Goal: Information Seeking & Learning: Learn about a topic

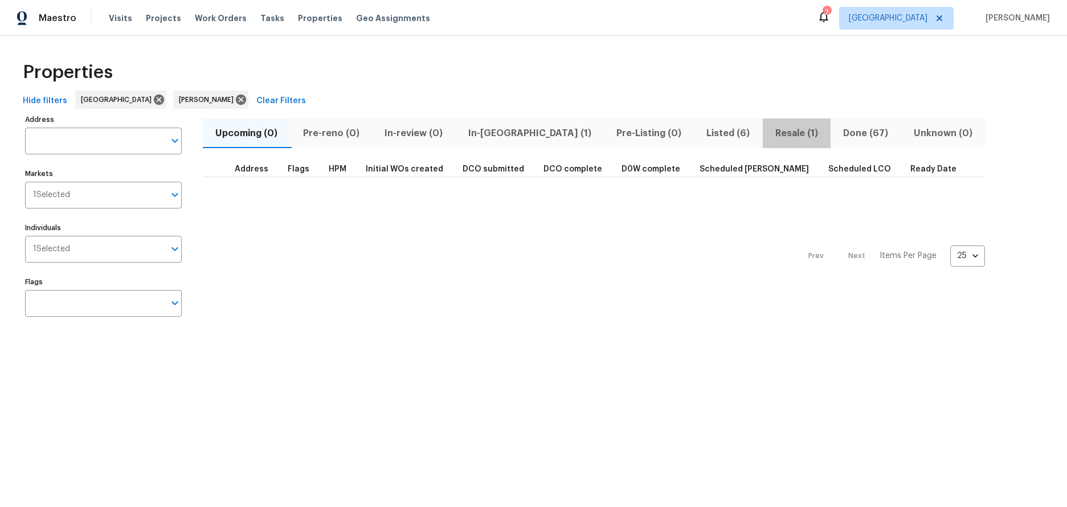
click at [770, 132] on span "Resale (1)" at bounding box center [797, 133] width 54 height 16
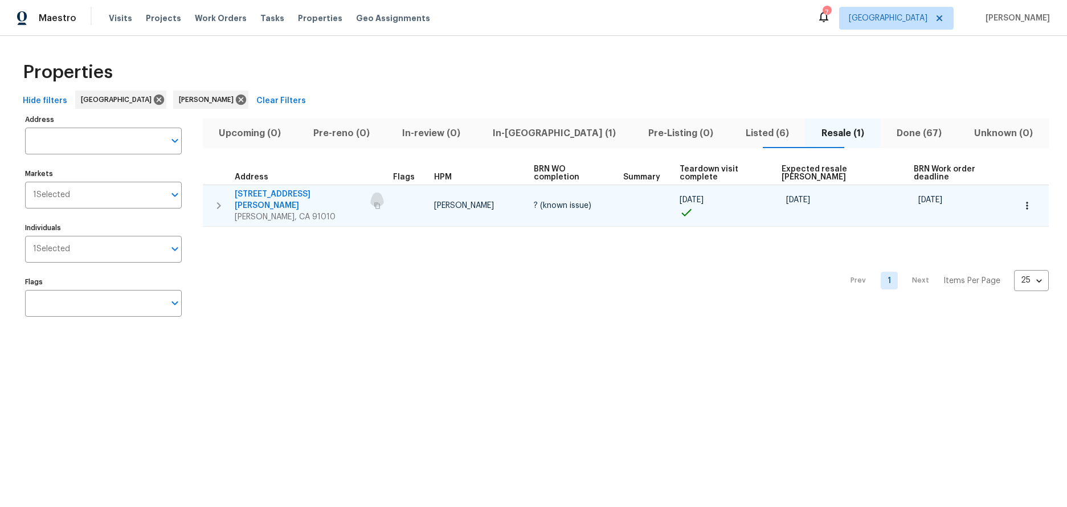
click at [374, 202] on icon "button" at bounding box center [377, 205] width 7 height 7
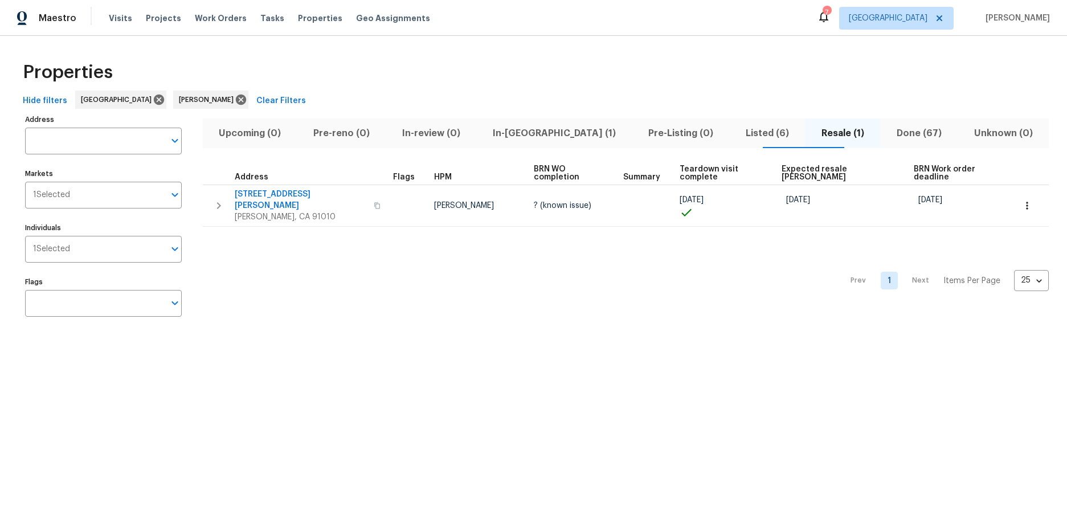
click at [704, 77] on div "Properties" at bounding box center [533, 72] width 1031 height 36
click at [711, 91] on div "Hide filters Los Angeles Ted Mirabella Clear Filters" at bounding box center [533, 101] width 1031 height 21
click at [549, 130] on span "In-reno (1)" at bounding box center [555, 133] width 142 height 16
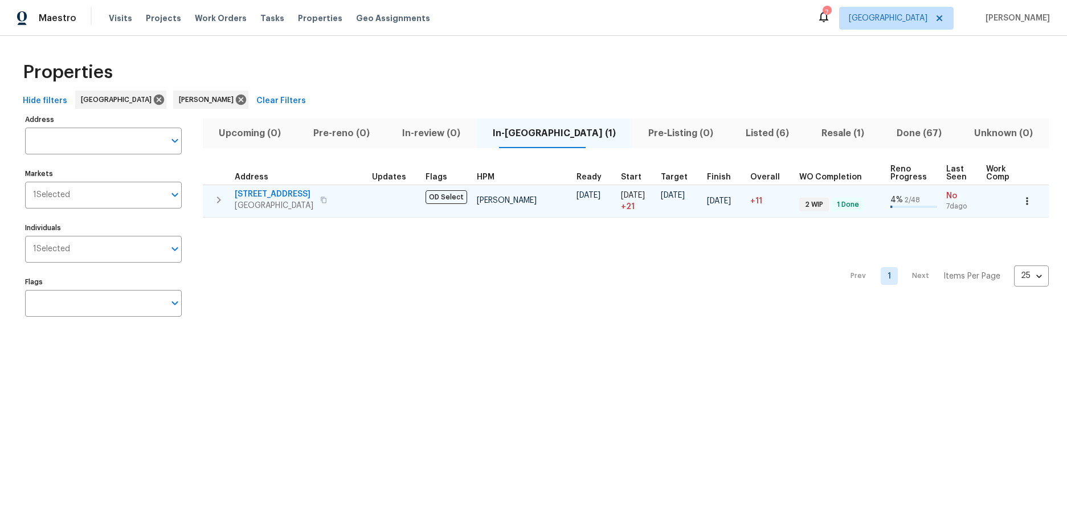
click at [257, 189] on span "2909 10th St Apt 4" at bounding box center [274, 194] width 79 height 11
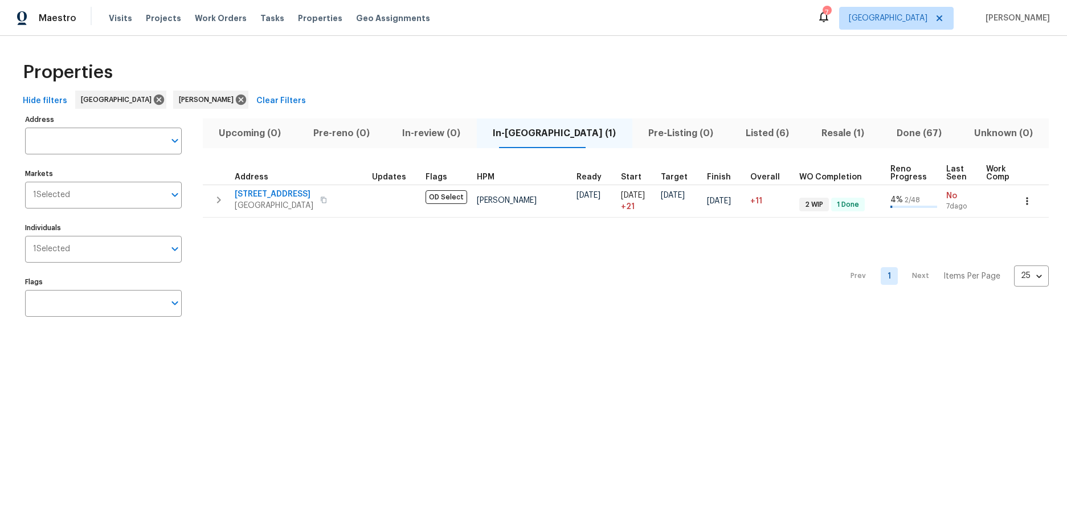
click at [143, 346] on html "Maestro Visits Projects Work Orders Tasks Properties Geo Assignments 7 Los Ange…" at bounding box center [533, 173] width 1067 height 346
click at [688, 84] on div "Properties" at bounding box center [533, 72] width 1031 height 36
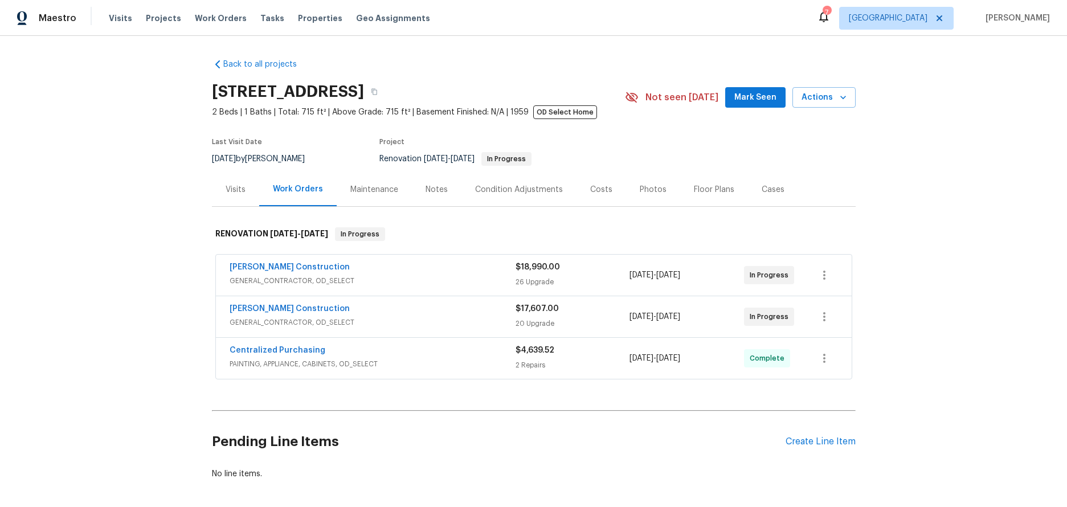
click at [444, 191] on div "Notes" at bounding box center [437, 190] width 50 height 34
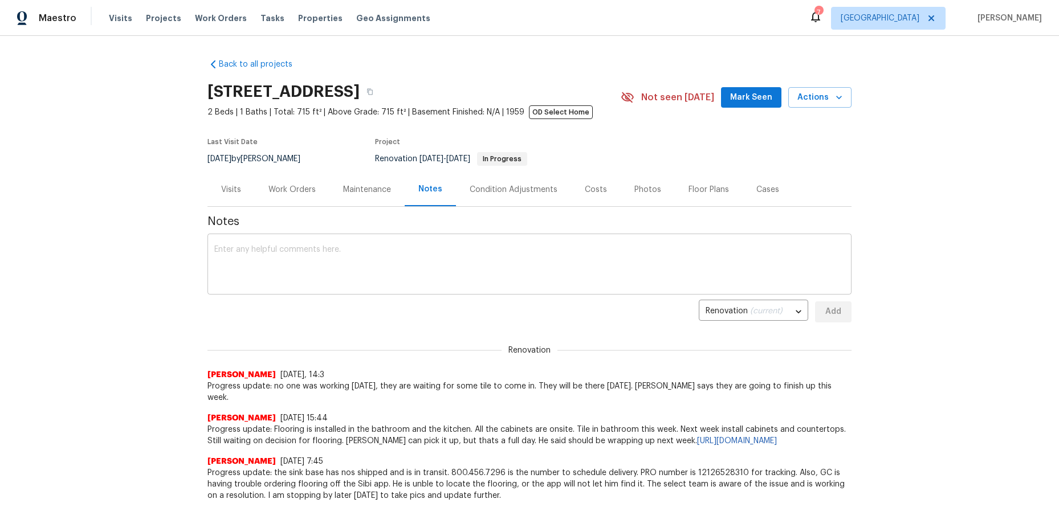
drag, startPoint x: 365, startPoint y: 261, endPoint x: 375, endPoint y: 255, distance: 11.2
click at [366, 260] on textarea at bounding box center [529, 266] width 630 height 40
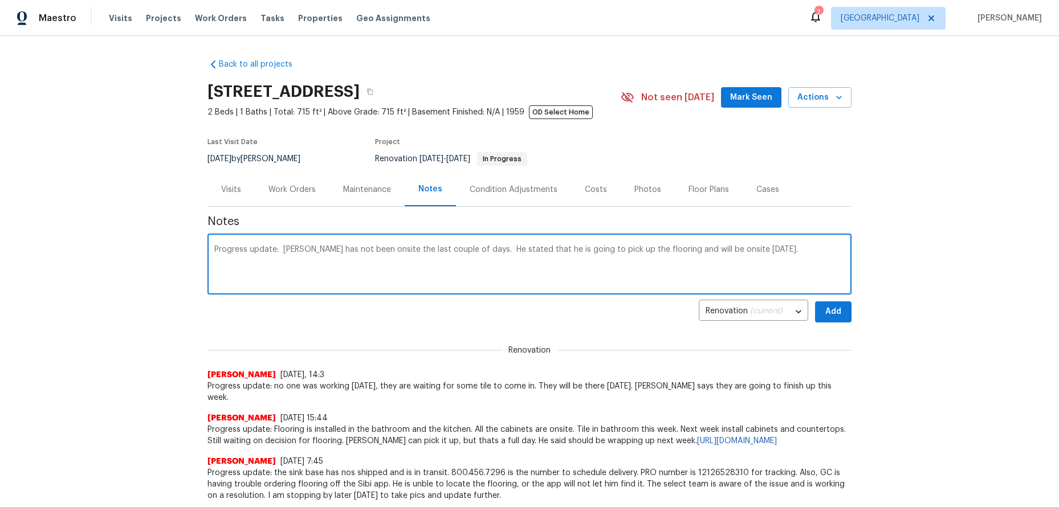
type textarea "Progress update: [PERSON_NAME] has not been onsite the last couple of days. He …"
click at [826, 305] on span "Add" at bounding box center [833, 312] width 18 height 14
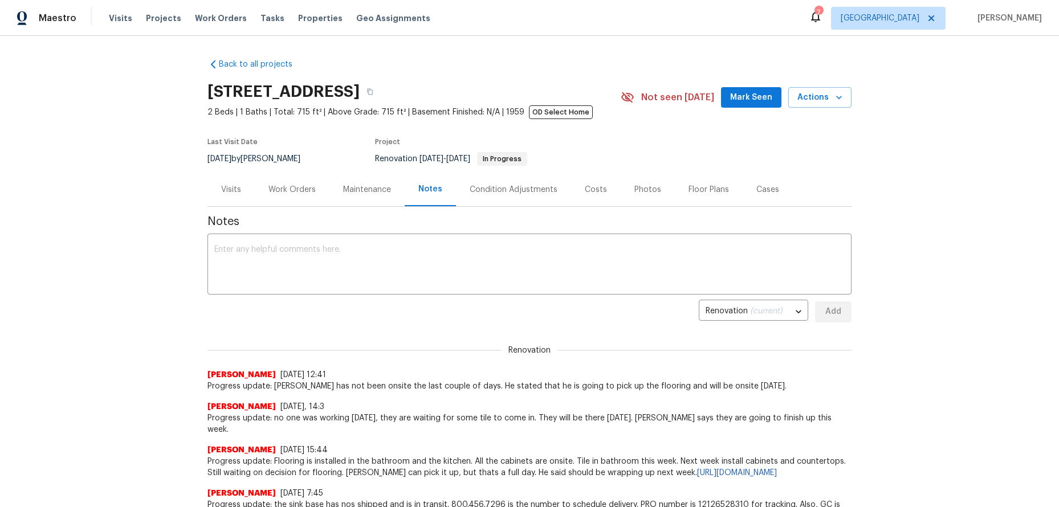
click at [154, 191] on div "Back to all projects [STREET_ADDRESS] 2 Beds | 1 Baths | Total: 715 ft² | Above…" at bounding box center [529, 271] width 1059 height 471
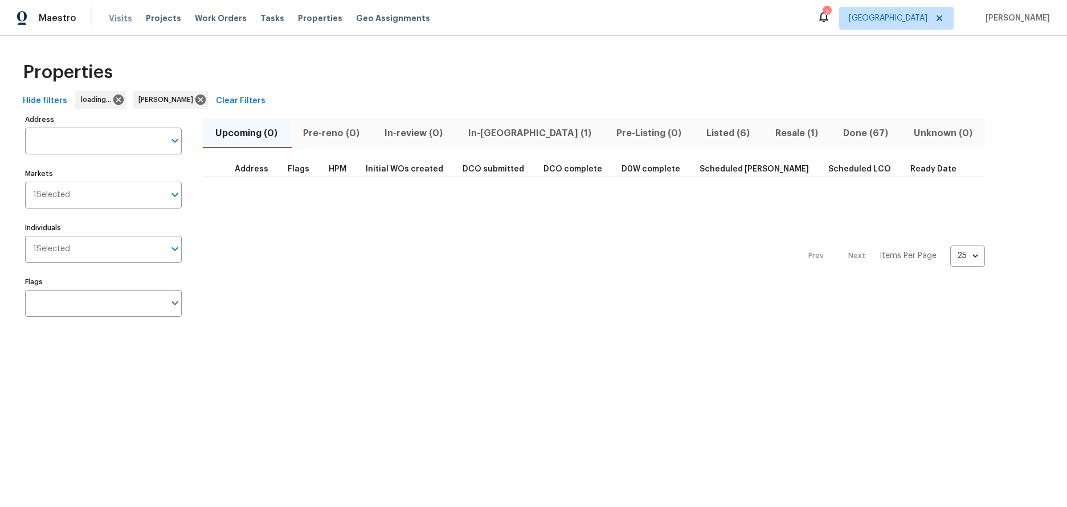
click at [119, 17] on span "Visits" at bounding box center [120, 18] width 23 height 11
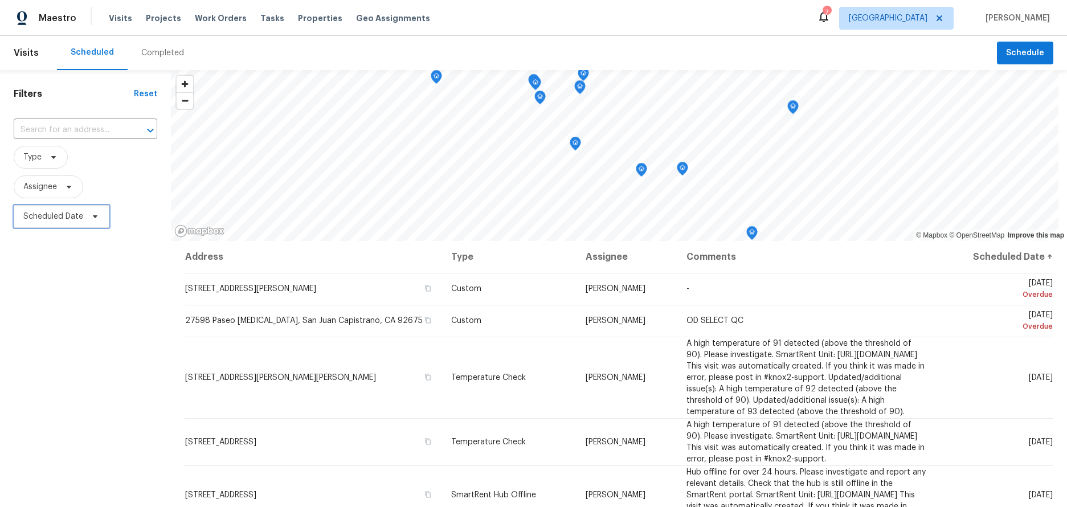
click at [76, 222] on span "Scheduled Date" at bounding box center [53, 216] width 60 height 11
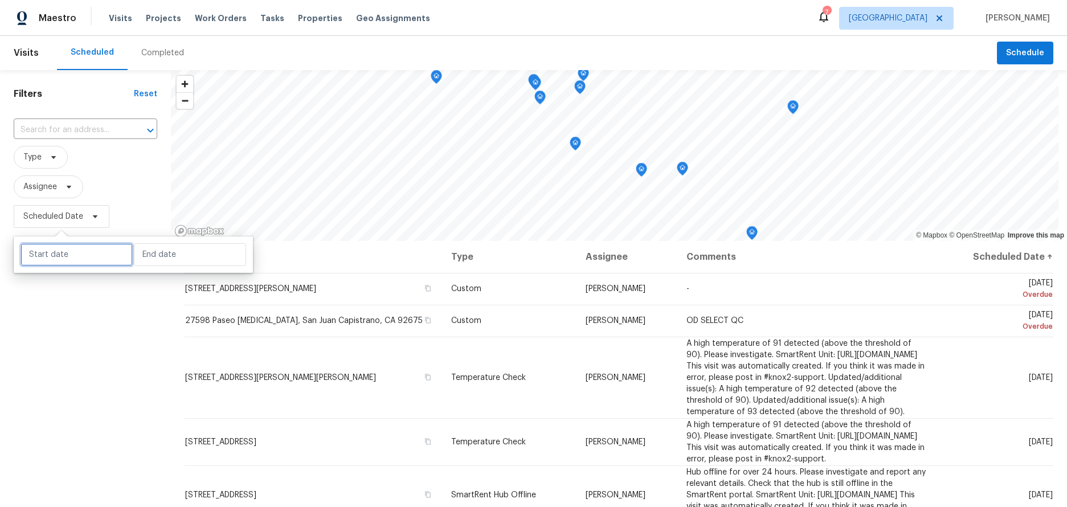
select select "7"
select select "2025"
select select "8"
select select "2025"
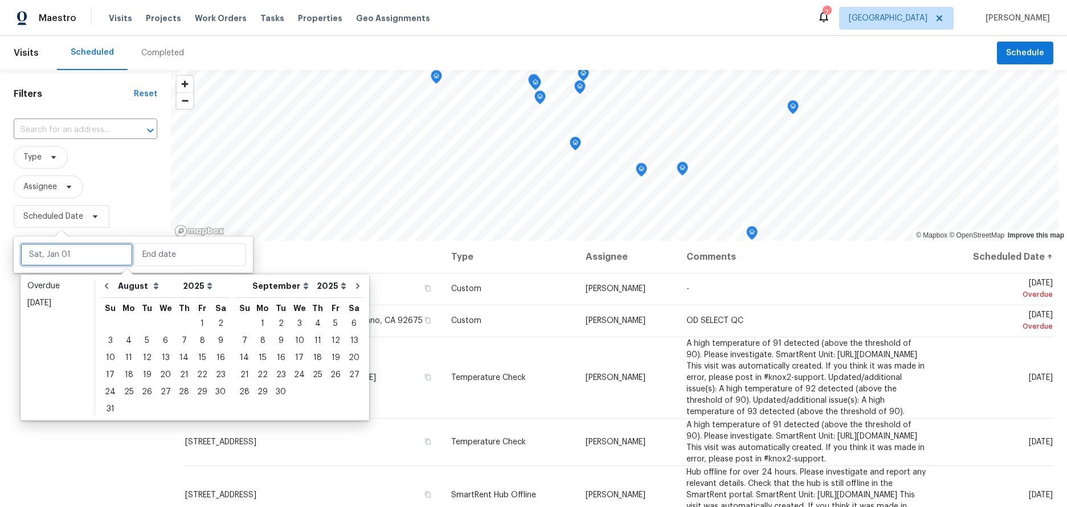
click at [79, 256] on input "text" at bounding box center [77, 254] width 112 height 23
click at [160, 373] on div "20" at bounding box center [165, 375] width 19 height 16
type input "Wed, Aug 20"
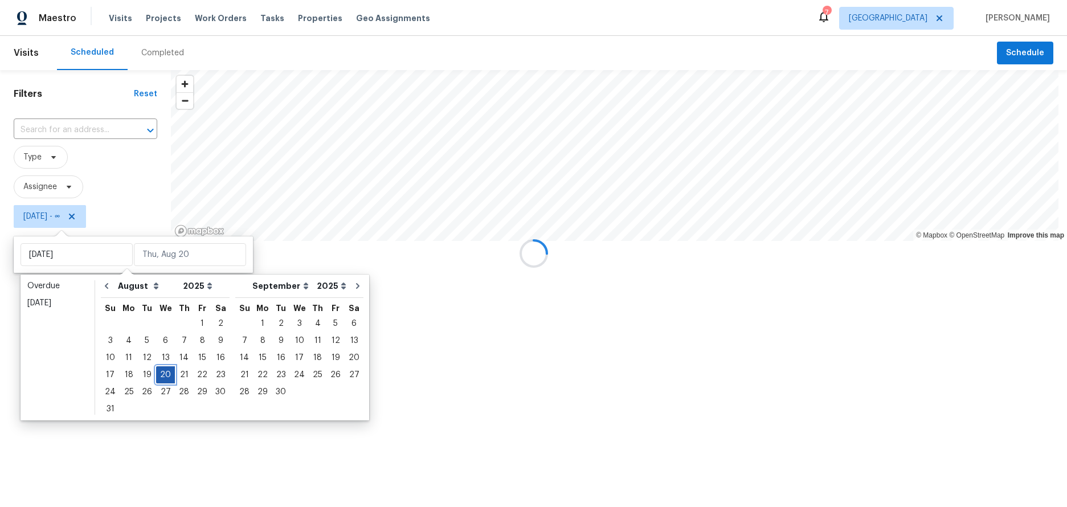
click at [160, 373] on div "20" at bounding box center [165, 375] width 19 height 16
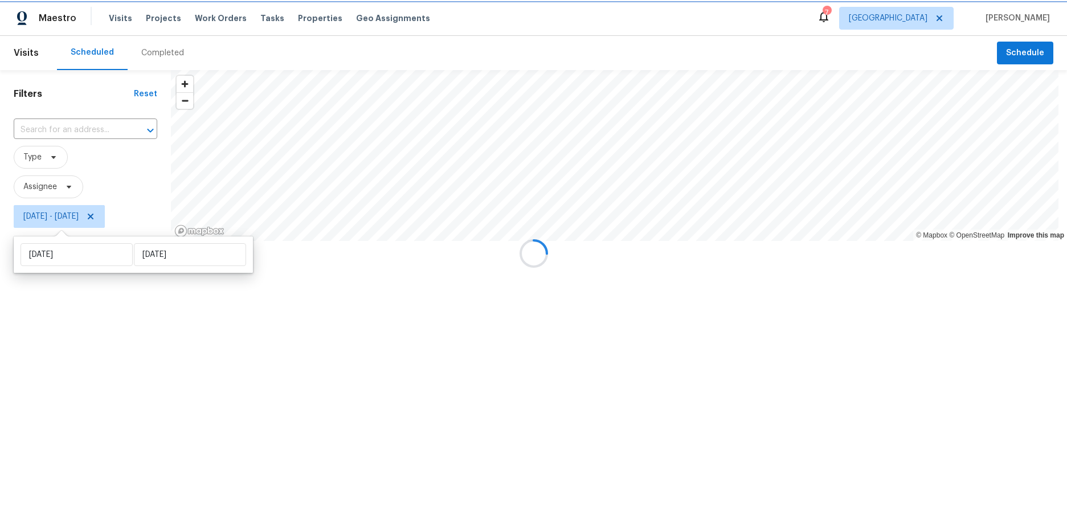
type input "Wed, Aug 20"
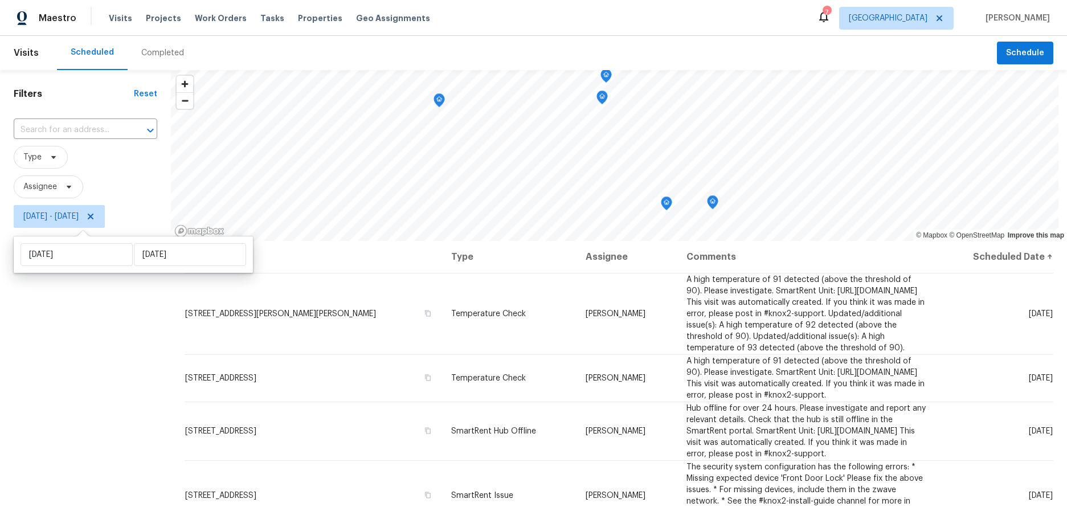
click at [68, 406] on div "Filters Reset ​ Type Assignee Wed, Aug 20 - Wed, Aug 20" at bounding box center [85, 358] width 171 height 577
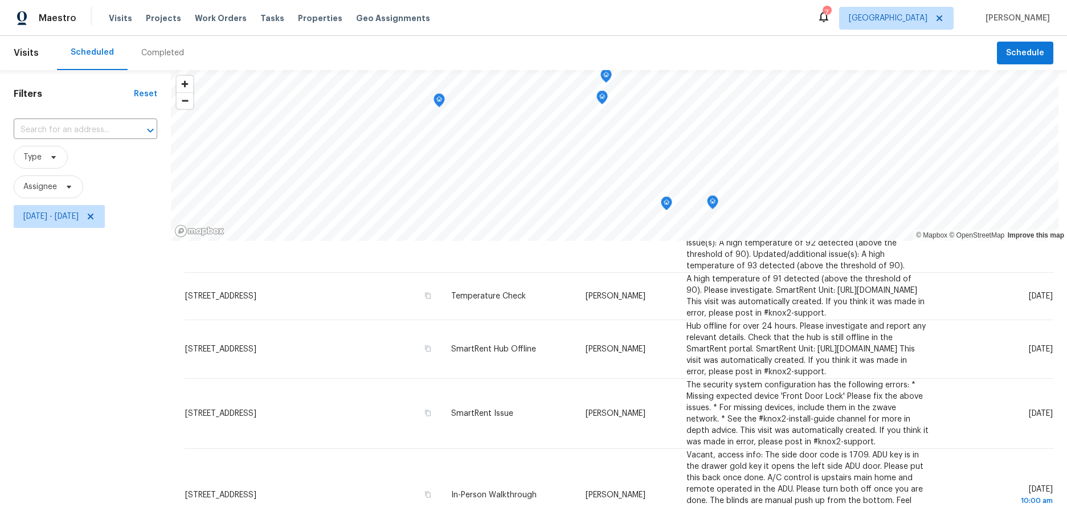
scroll to position [148, 0]
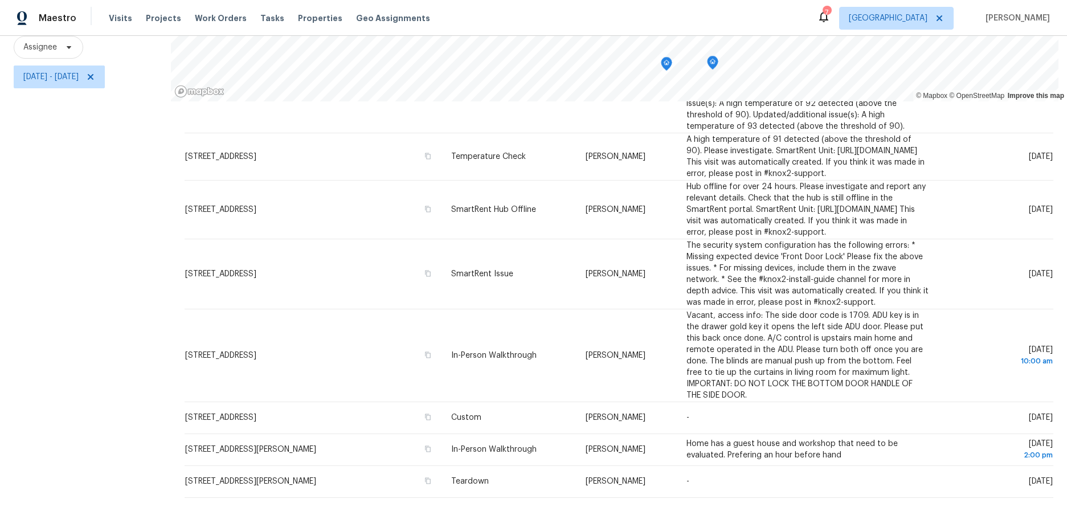
click at [97, 290] on div "Filters Reset ​ Type Assignee Wed, Aug 20 - Wed, Aug 20" at bounding box center [85, 218] width 171 height 577
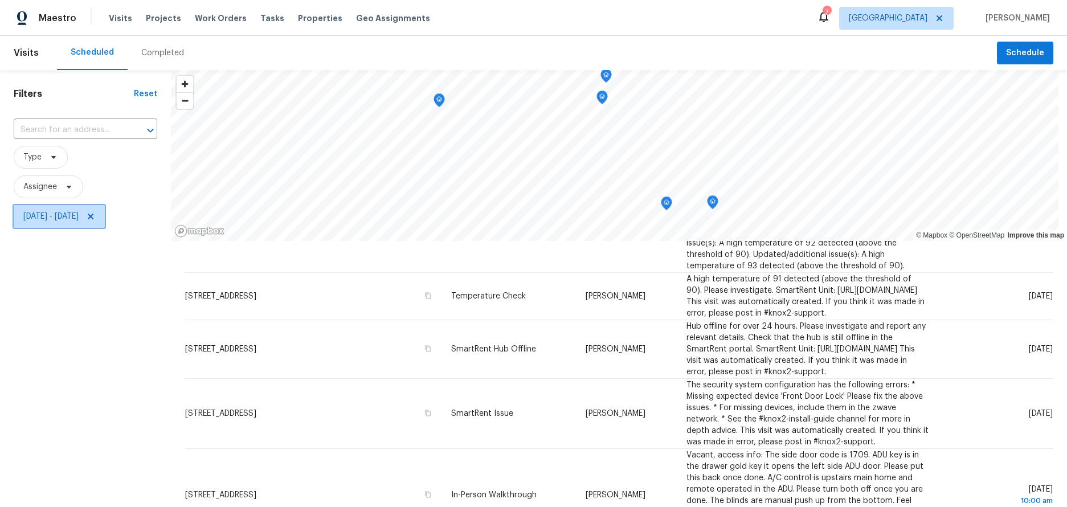
click at [92, 210] on span "Wed, Aug 20 - Wed, Aug 20" at bounding box center [59, 216] width 91 height 23
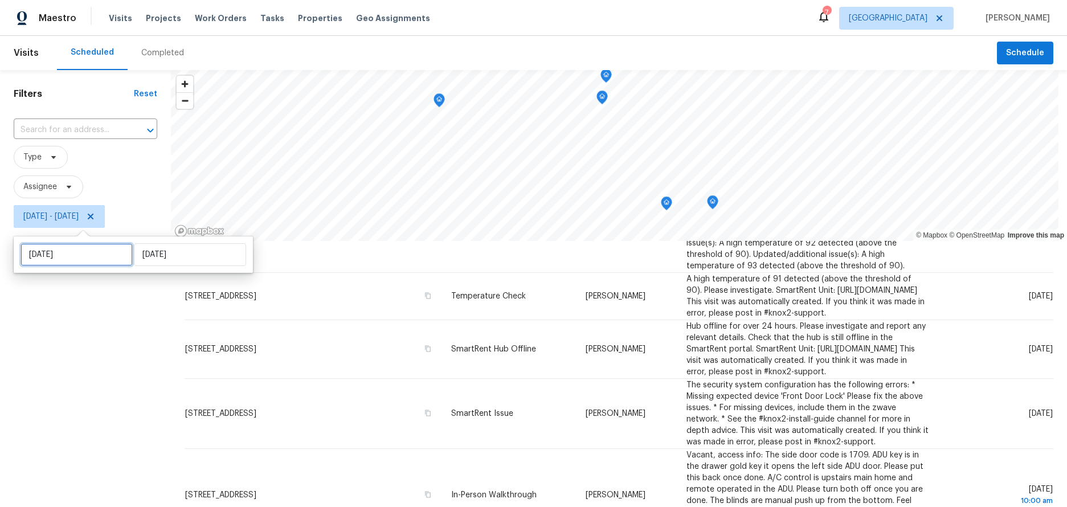
click at [80, 257] on input "Wed, Aug 20" at bounding box center [77, 254] width 112 height 23
select select "7"
select select "2025"
select select "8"
select select "2025"
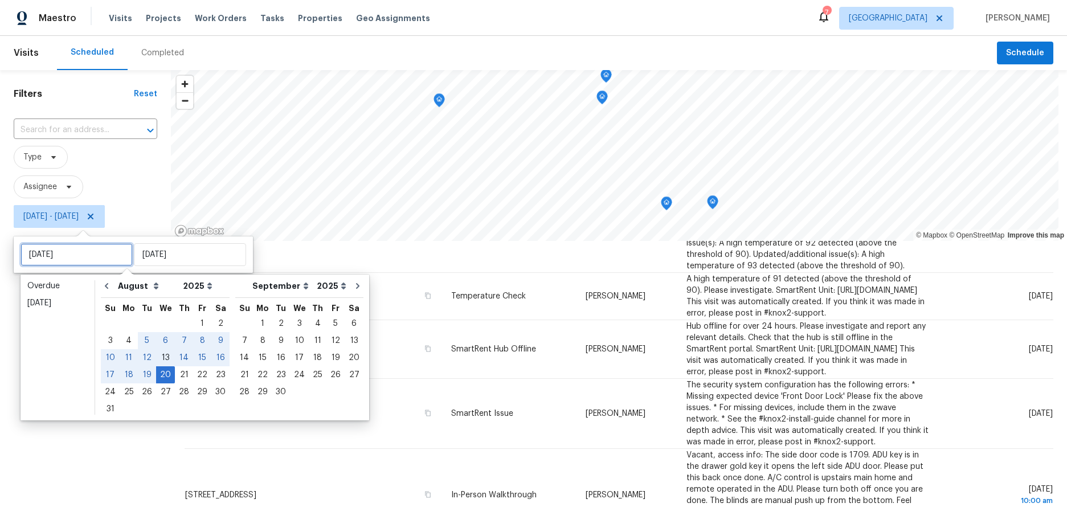
type input "Wed, Aug 13"
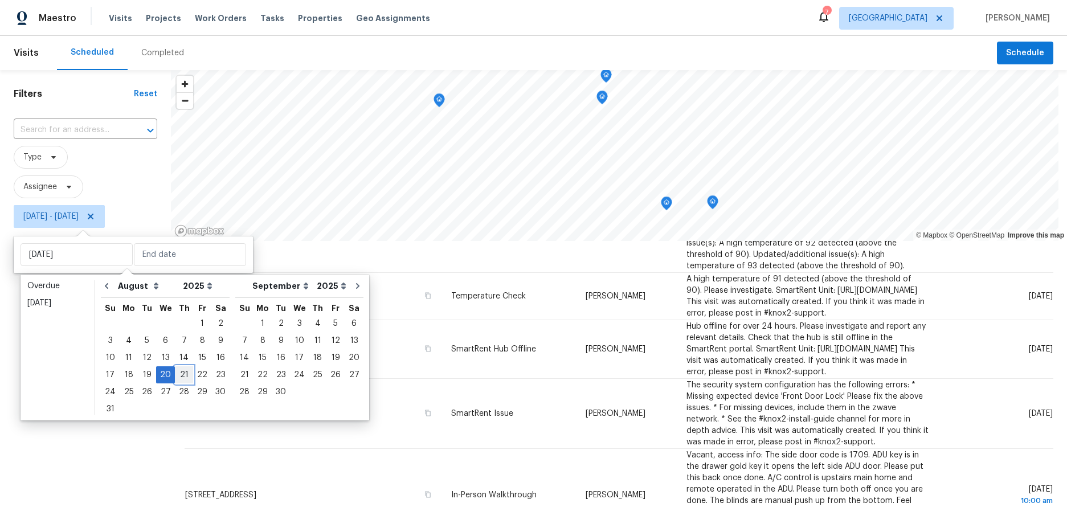
click at [176, 370] on div "21" at bounding box center [184, 375] width 18 height 16
type input "Thu, Aug 21"
type input "Wed, Aug 20"
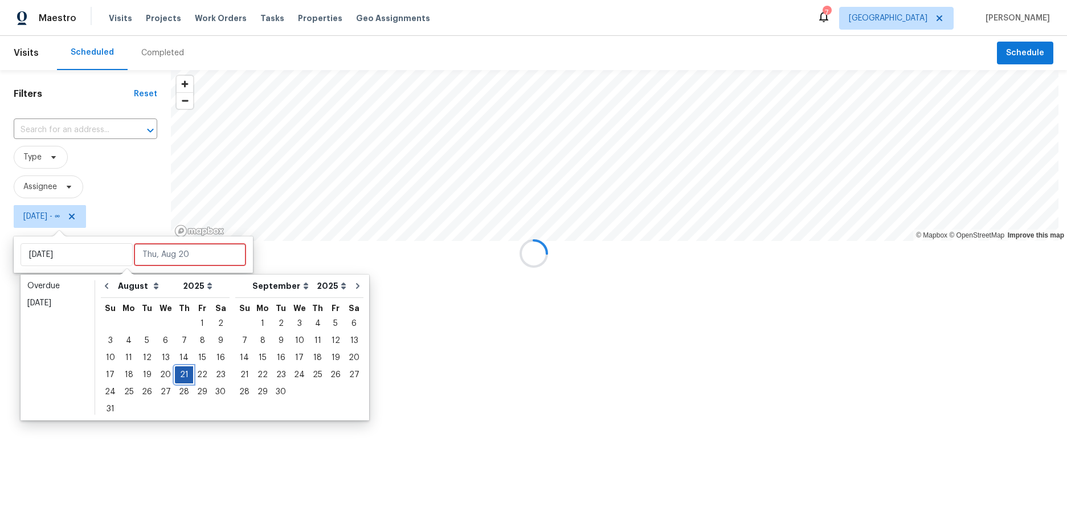
click at [176, 370] on div "21" at bounding box center [184, 375] width 18 height 16
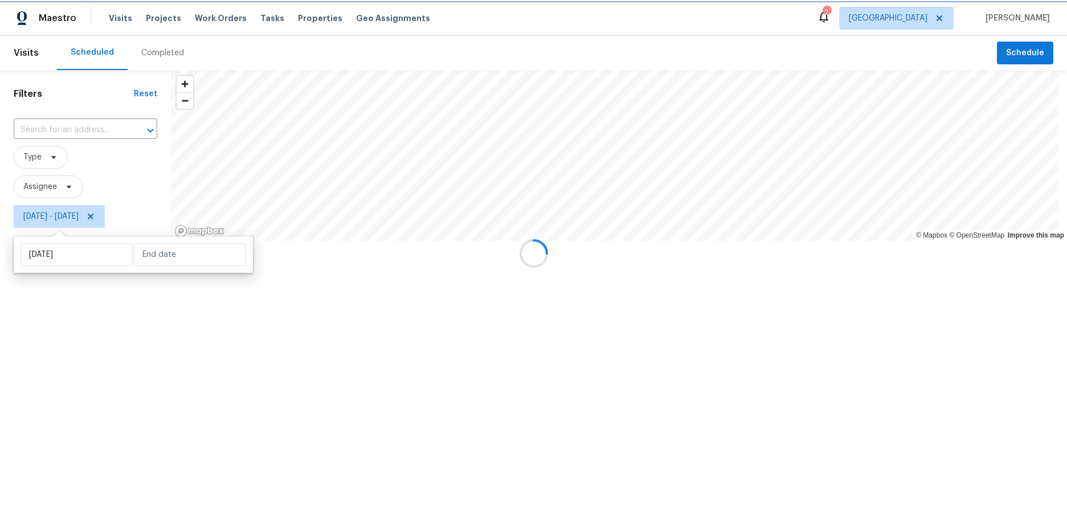
type input "Thu, Aug 21"
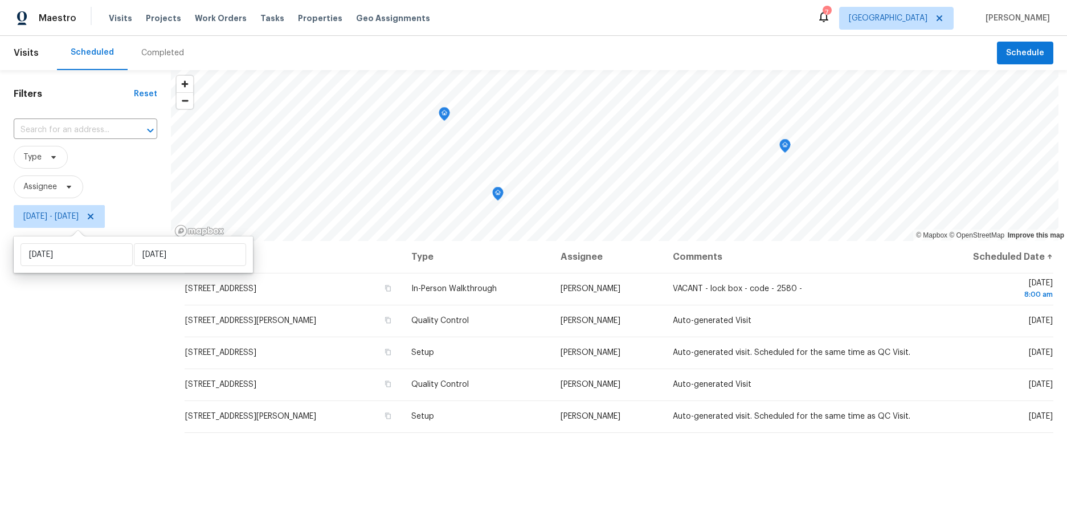
click at [79, 363] on div "Filters Reset ​ Type Assignee Thu, Aug 21 - Thu, Aug 21" at bounding box center [85, 358] width 171 height 577
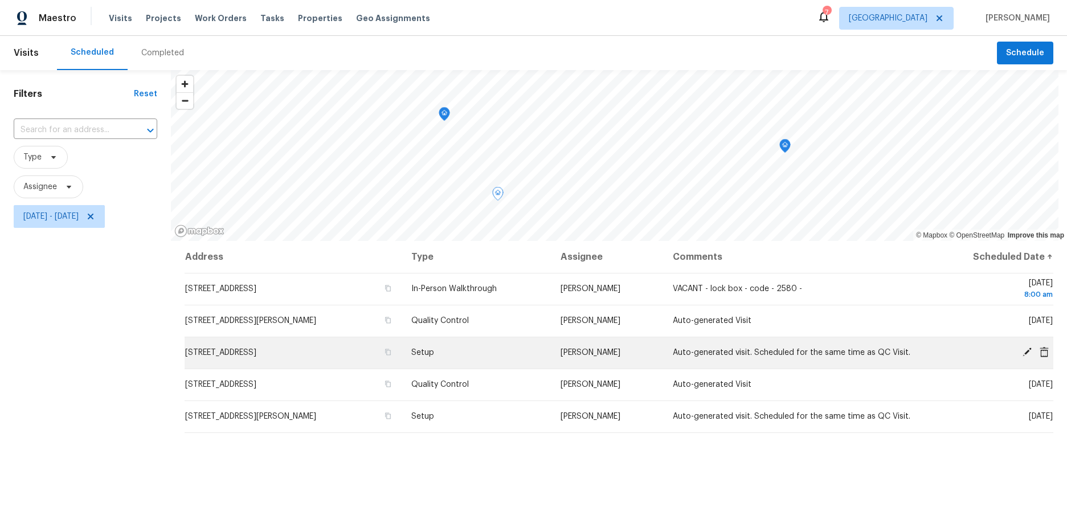
click at [1022, 350] on icon at bounding box center [1027, 352] width 10 height 10
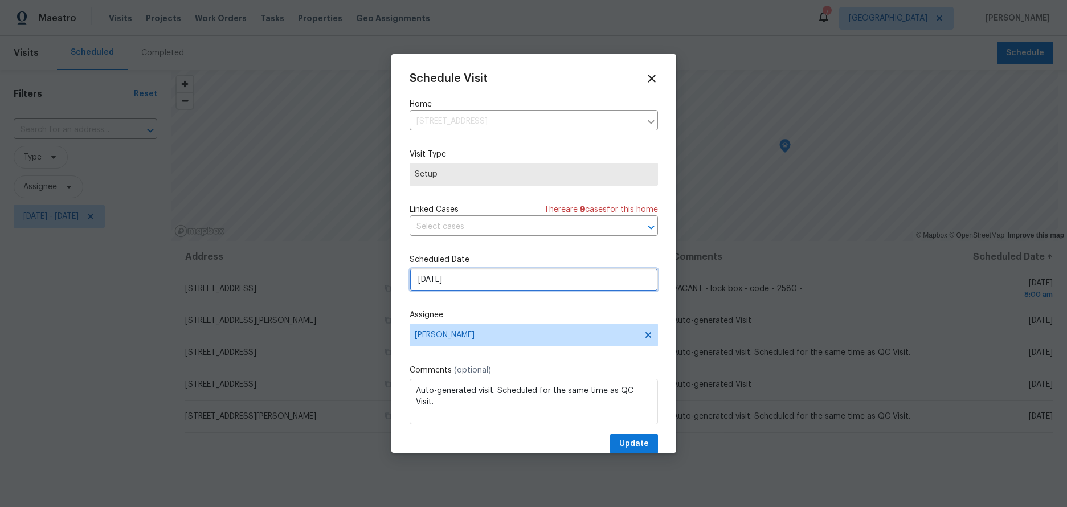
click at [480, 275] on input "8/21/2025" at bounding box center [534, 279] width 248 height 23
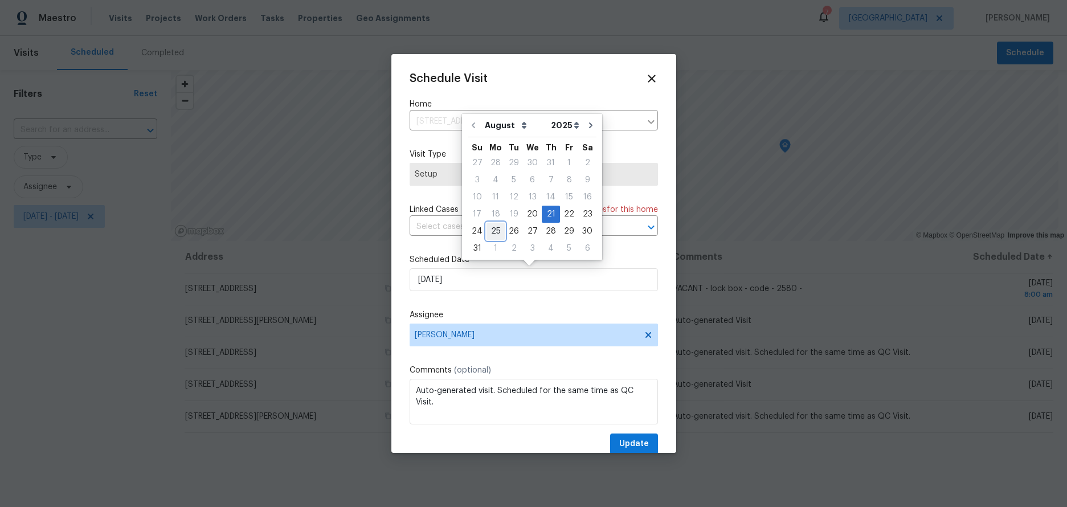
click at [498, 233] on div "25" at bounding box center [496, 231] width 18 height 16
type input "8/25/2025"
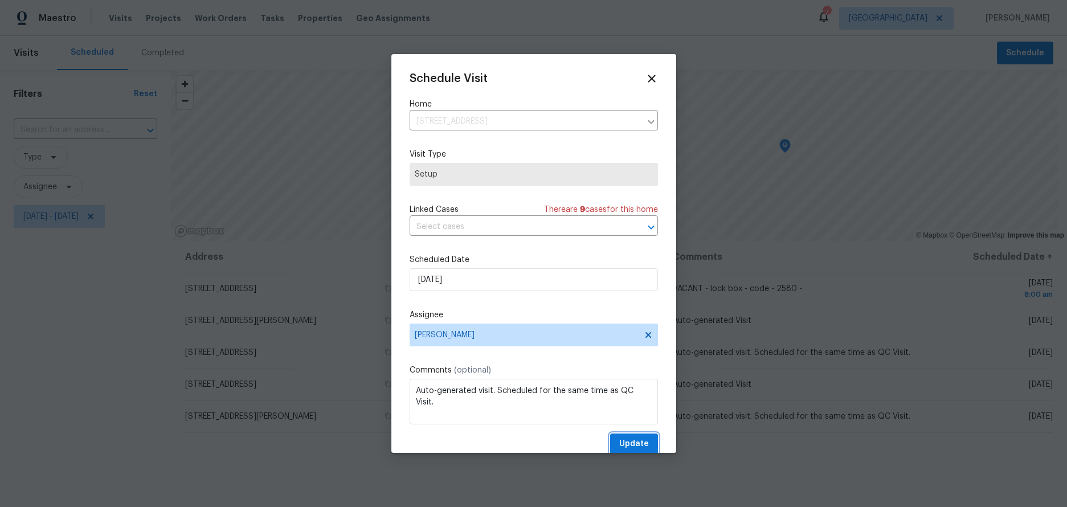
click at [633, 447] on span "Update" at bounding box center [634, 444] width 30 height 14
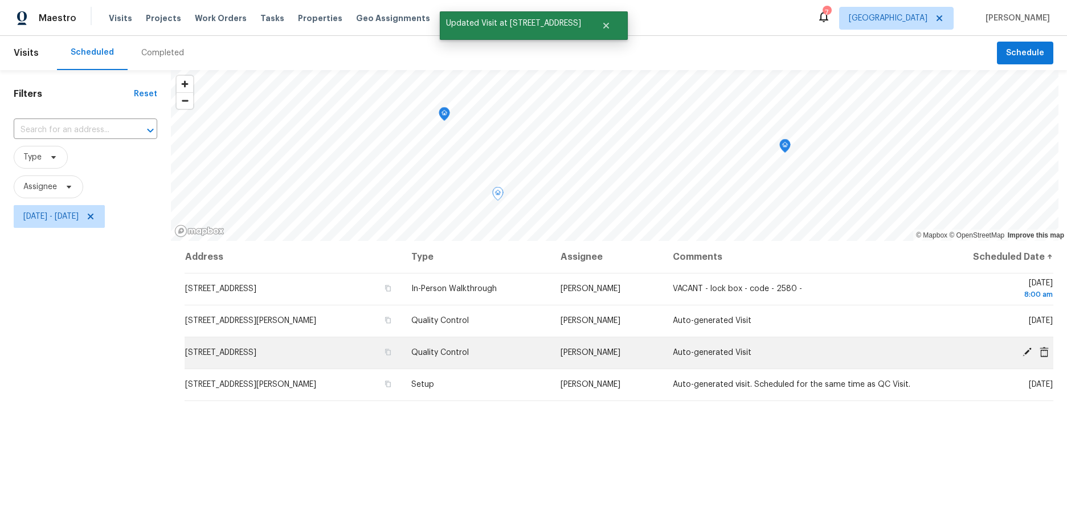
click at [1023, 351] on icon at bounding box center [1027, 352] width 9 height 9
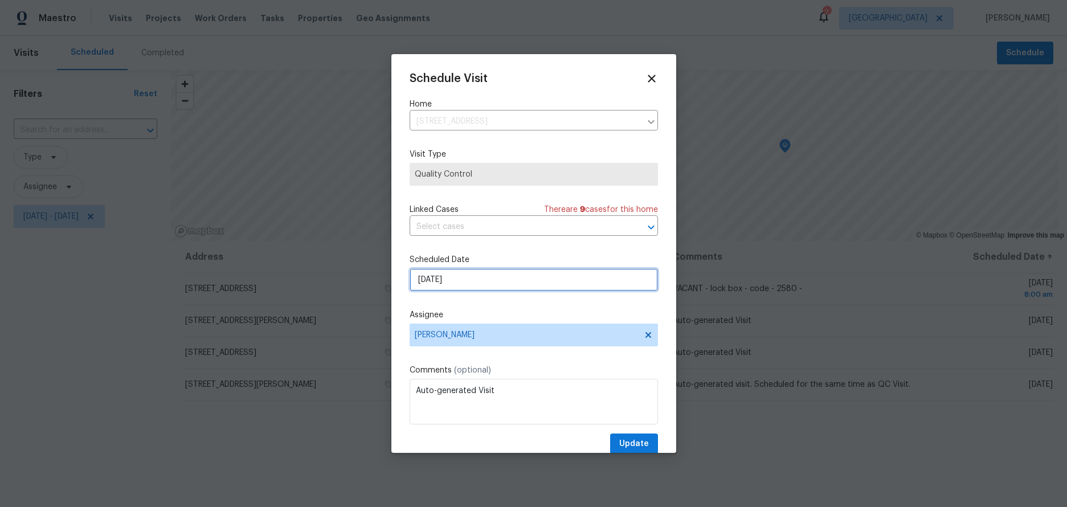
click at [491, 278] on input "8/21/2025" at bounding box center [534, 279] width 248 height 23
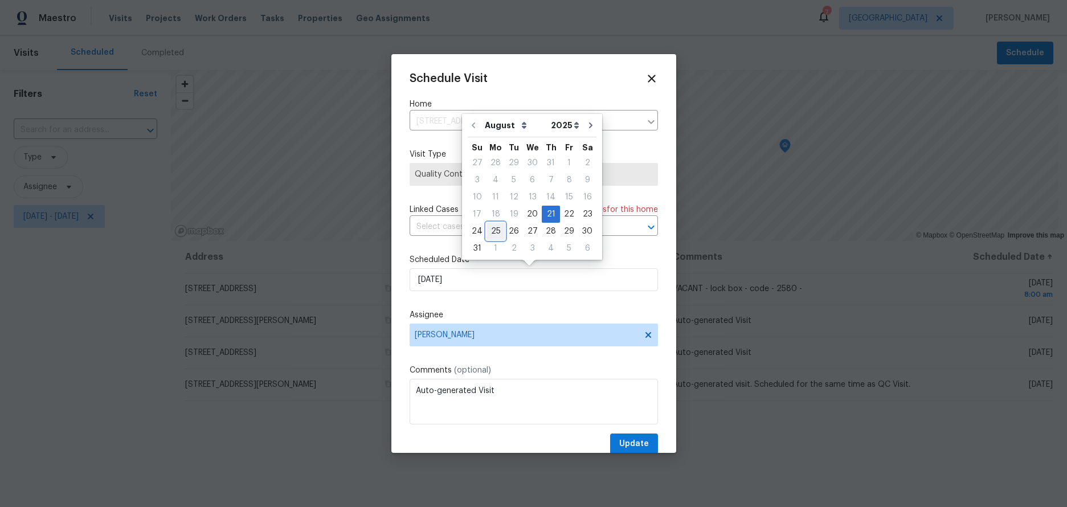
click at [495, 229] on div "25" at bounding box center [496, 231] width 18 height 16
type input "8/25/2025"
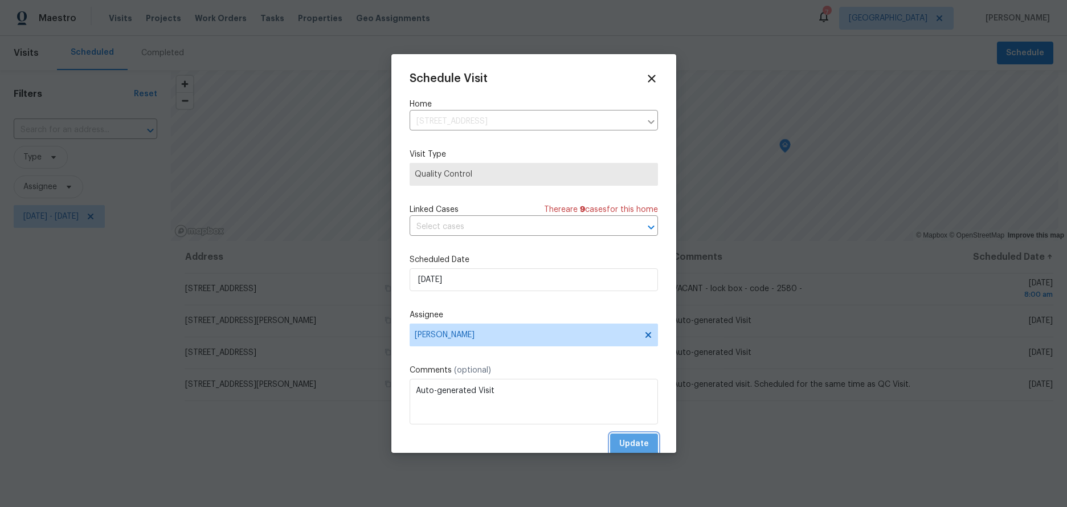
click at [622, 440] on span "Update" at bounding box center [634, 444] width 30 height 14
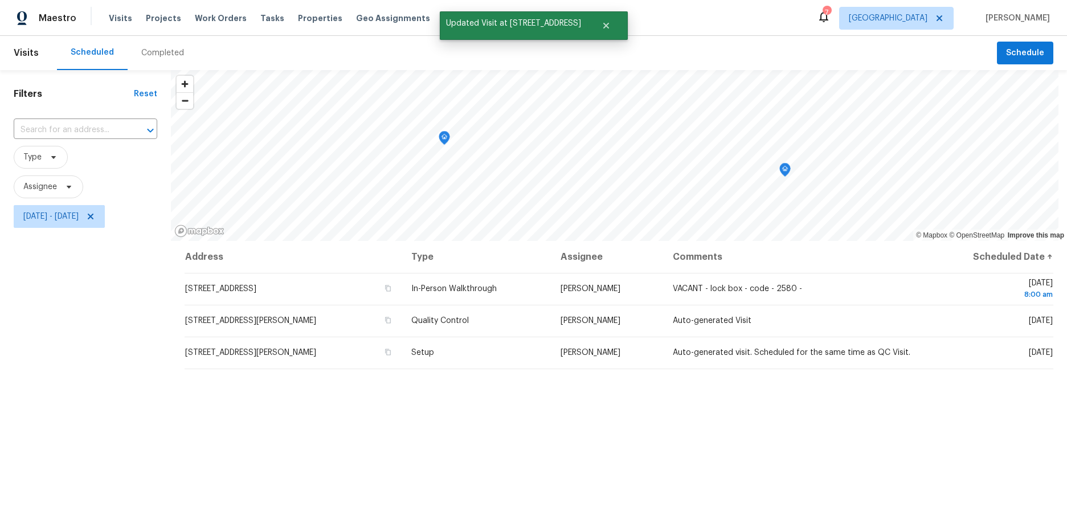
click at [92, 351] on div "Filters Reset ​ Type Assignee Thu, Aug 21 - Thu, Aug 21" at bounding box center [85, 358] width 171 height 577
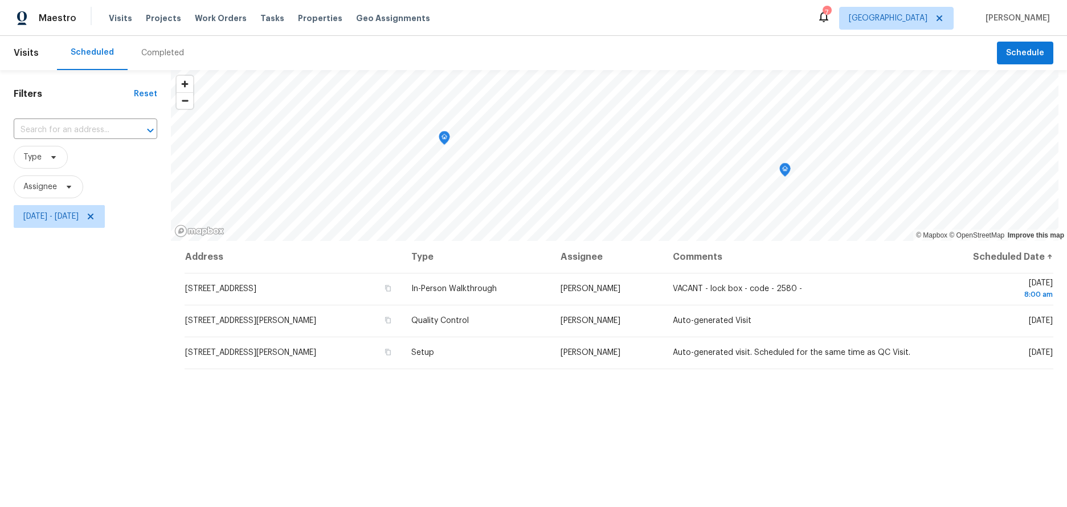
click at [43, 291] on div "Filters Reset ​ Type Assignee Thu, Aug 21 - Thu, Aug 21" at bounding box center [85, 358] width 171 height 577
click at [593, 56] on div "Scheduled Completed" at bounding box center [527, 53] width 940 height 34
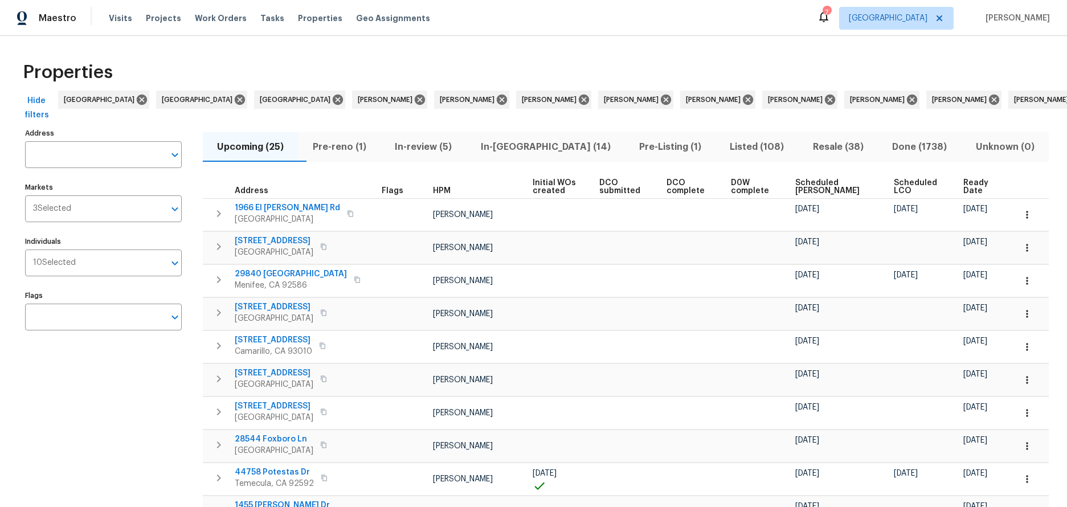
click at [989, 99] on icon at bounding box center [994, 100] width 10 height 10
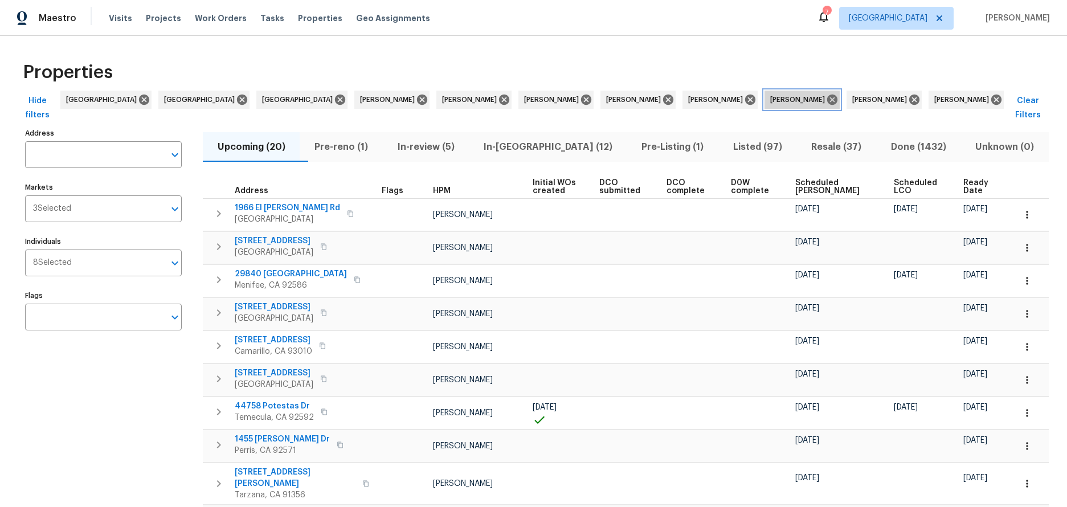
click at [765, 106] on div "Kaden Peterson" at bounding box center [802, 100] width 75 height 18
click at [744, 100] on icon at bounding box center [750, 99] width 13 height 13
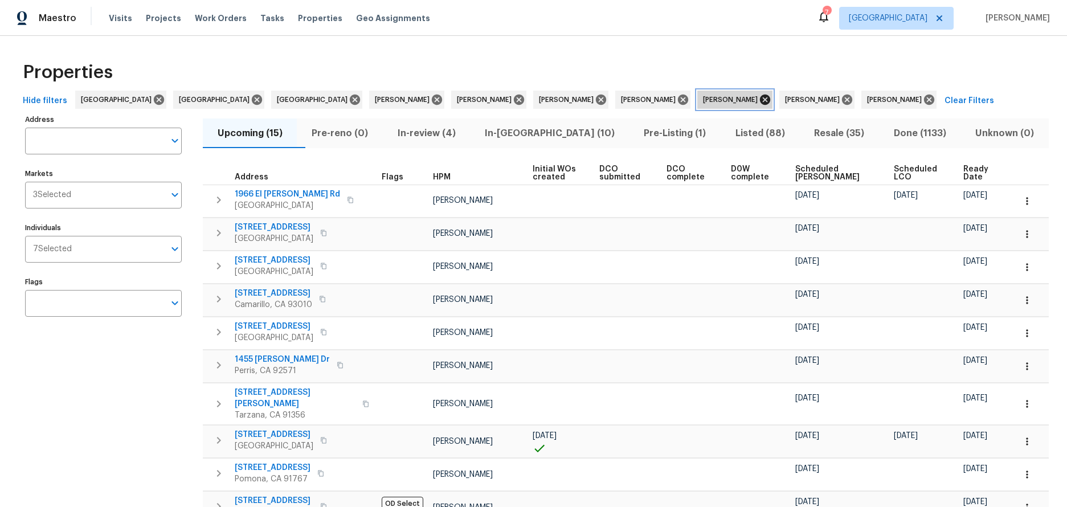
click at [760, 97] on icon at bounding box center [765, 100] width 10 height 10
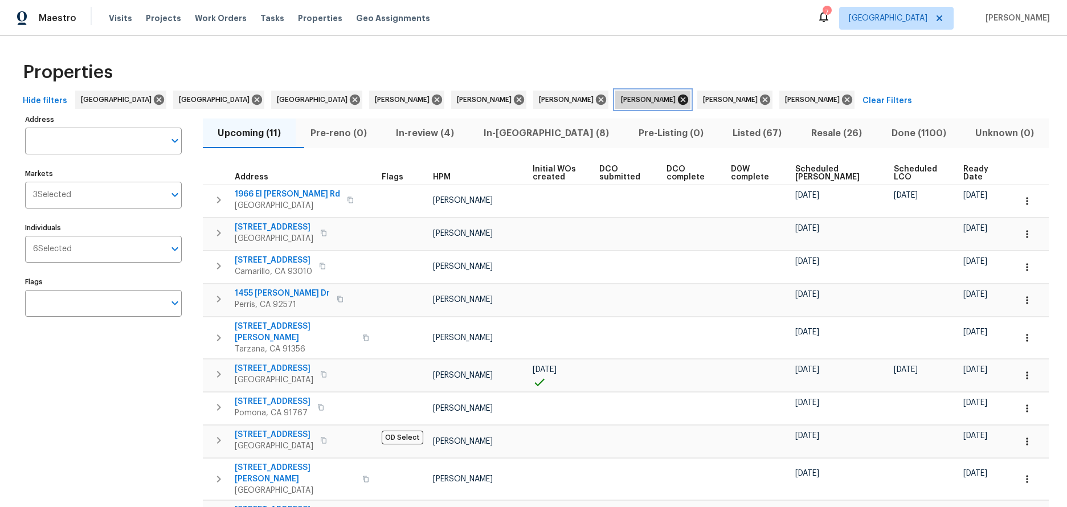
click at [678, 99] on icon at bounding box center [683, 100] width 10 height 10
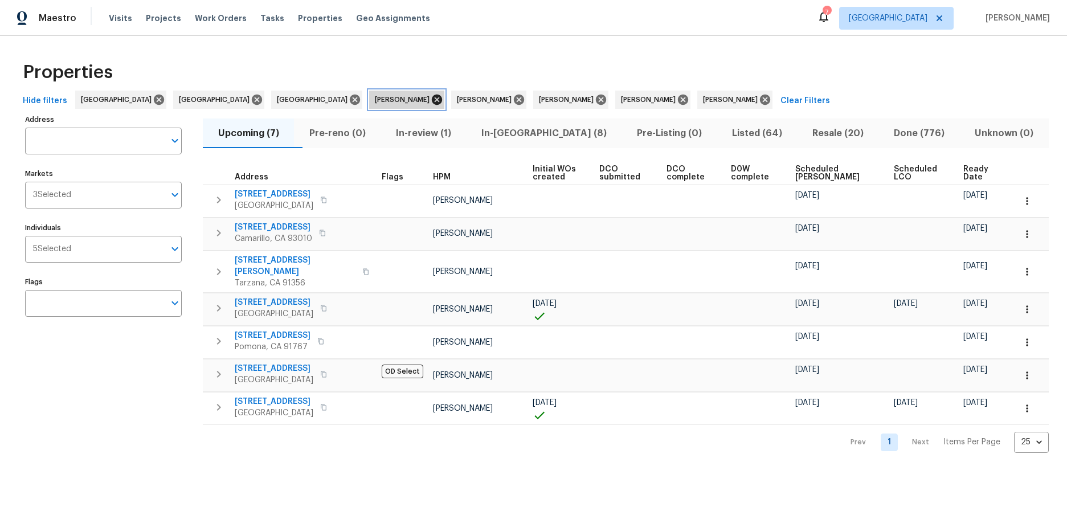
click at [431, 99] on icon at bounding box center [437, 99] width 13 height 13
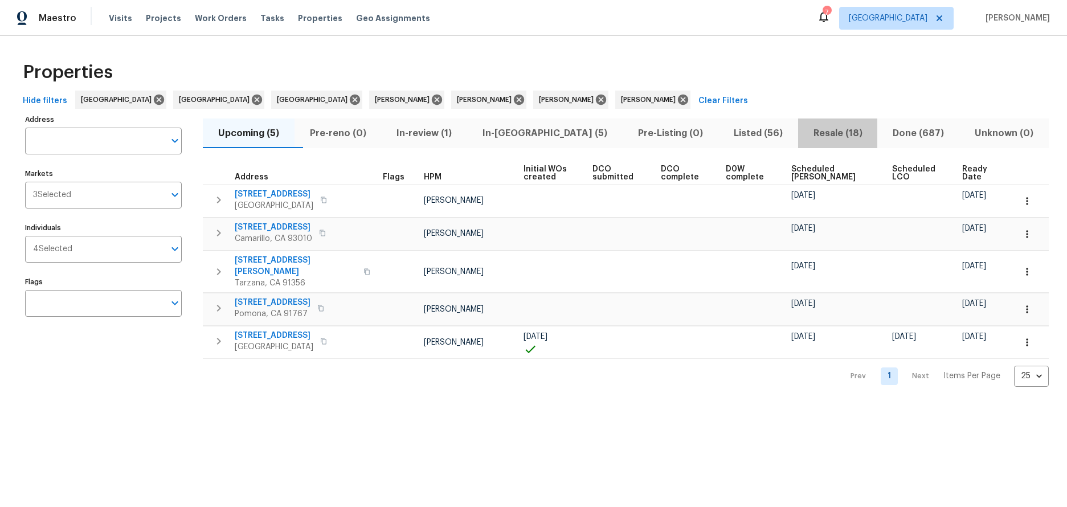
click at [805, 133] on span "Resale (18)" at bounding box center [838, 133] width 66 height 16
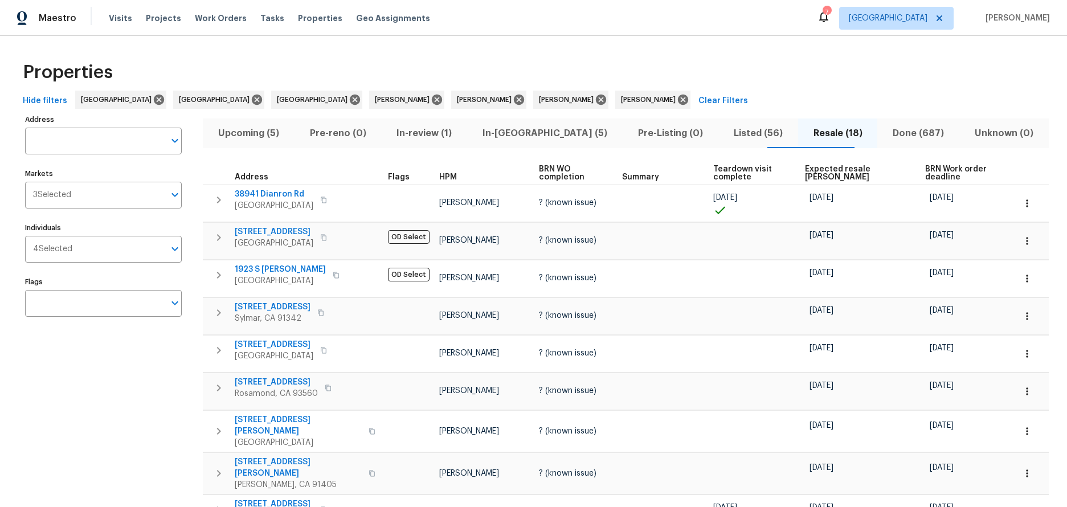
click at [835, 171] on span "Expected resale COE" at bounding box center [855, 173] width 101 height 16
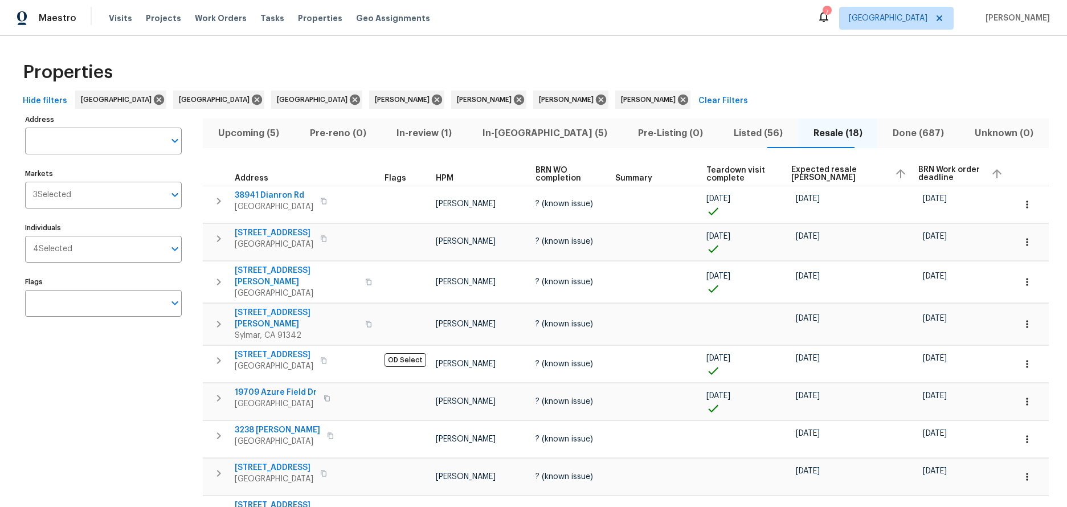
click at [835, 171] on span "Expected resale COE" at bounding box center [839, 174] width 94 height 16
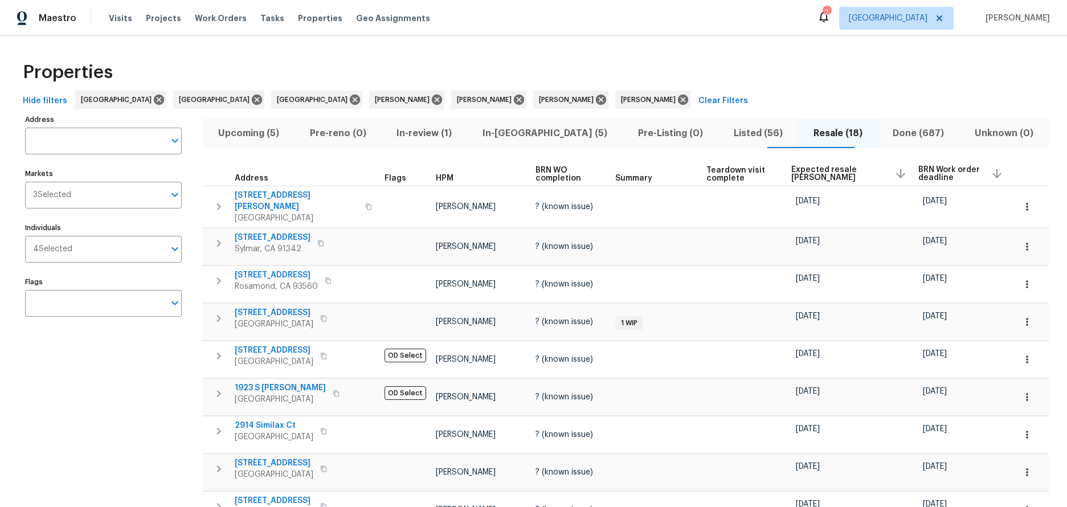
click at [811, 133] on span "Resale (18)" at bounding box center [838, 133] width 66 height 16
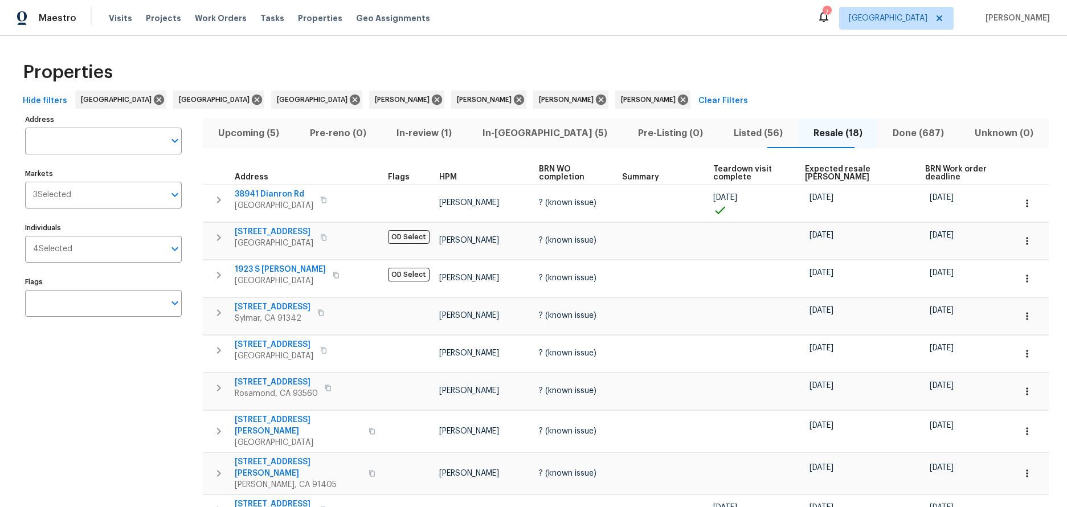
click at [251, 130] on span "Upcoming (5)" at bounding box center [249, 133] width 78 height 16
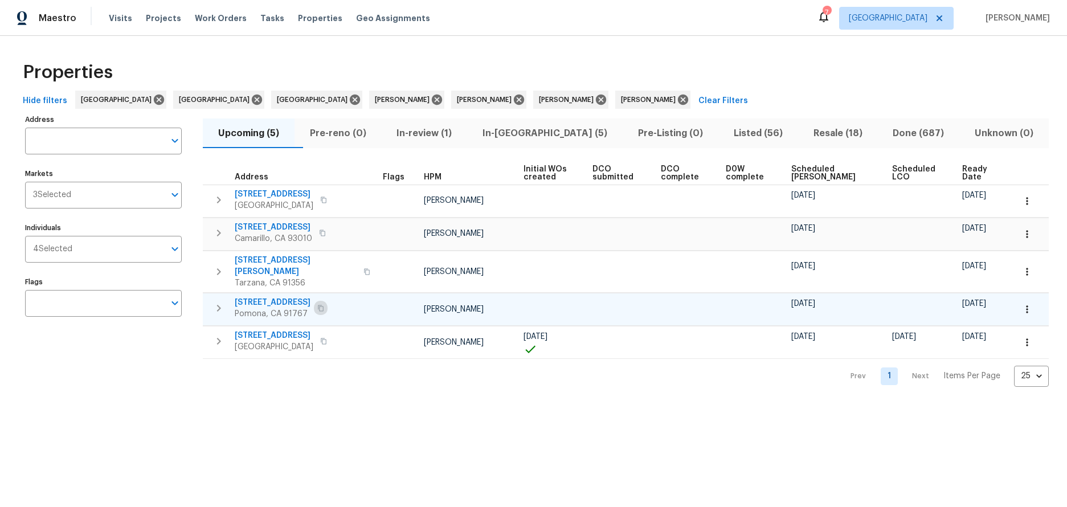
click at [317, 304] on button "button" at bounding box center [321, 308] width 14 height 16
click at [262, 303] on span "704 Mountain Ave" at bounding box center [273, 302] width 76 height 11
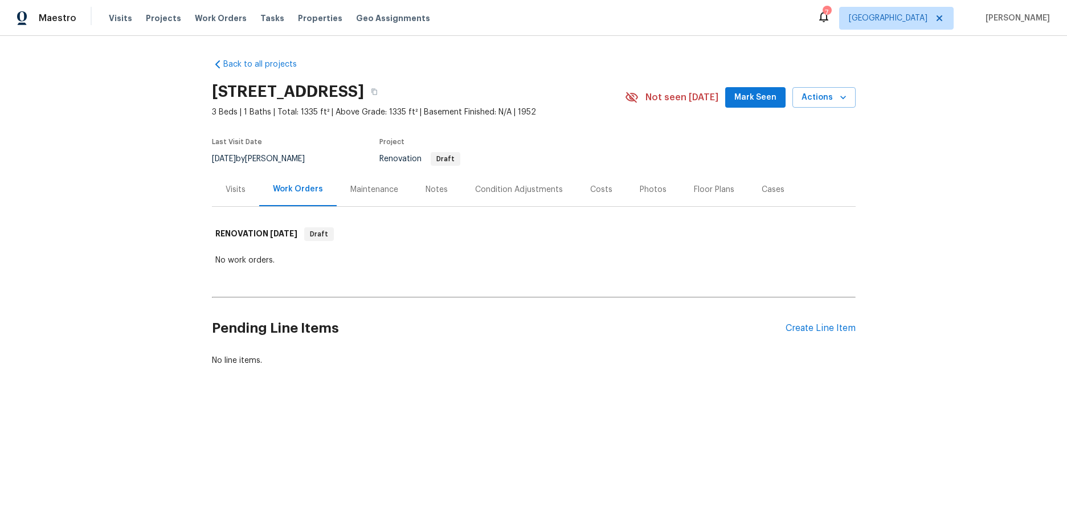
click at [428, 192] on div "Notes" at bounding box center [437, 189] width 22 height 11
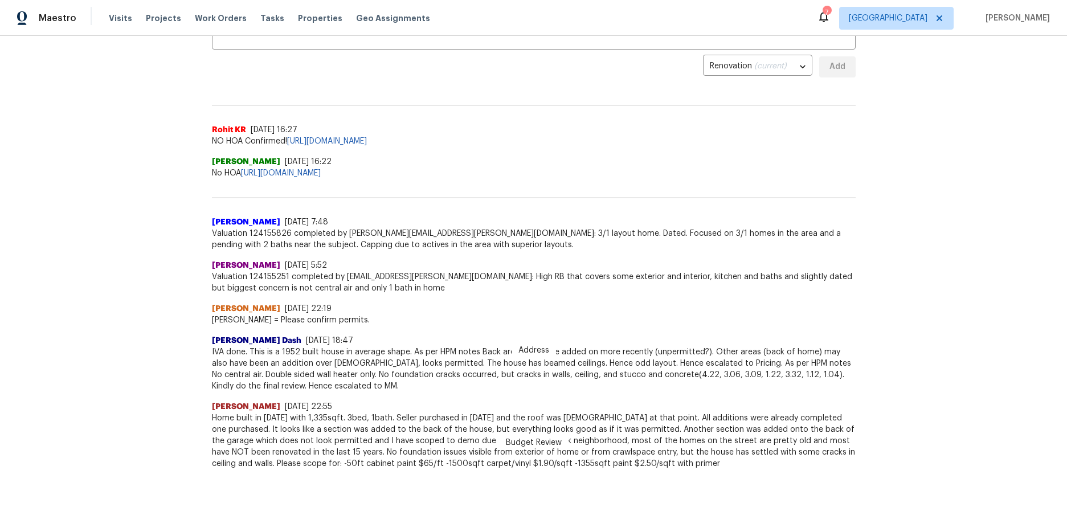
scroll to position [227, 0]
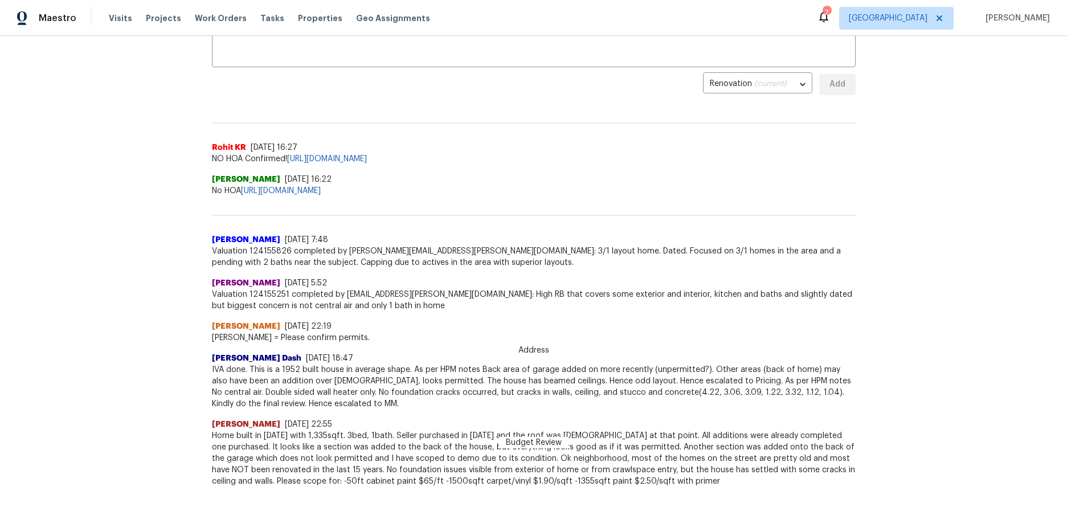
click at [362, 408] on span "IVA done. This is a 1952 built house in average shape. As per HPM notes Back ar…" at bounding box center [534, 387] width 644 height 46
click at [410, 316] on div "[PERSON_NAME] [DATE] 22:19 [PERSON_NAME] = Please confirm permits." at bounding box center [534, 328] width 644 height 32
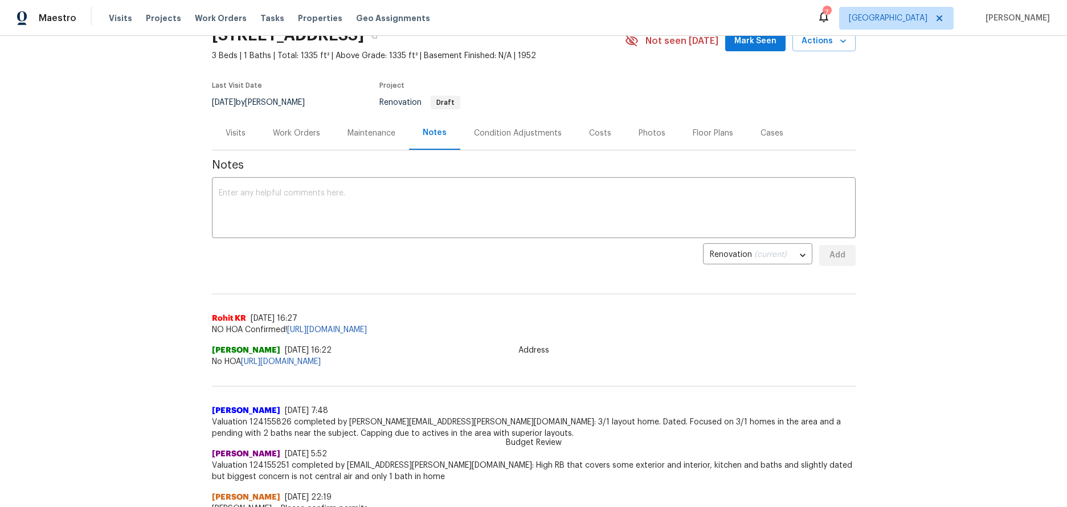
scroll to position [0, 0]
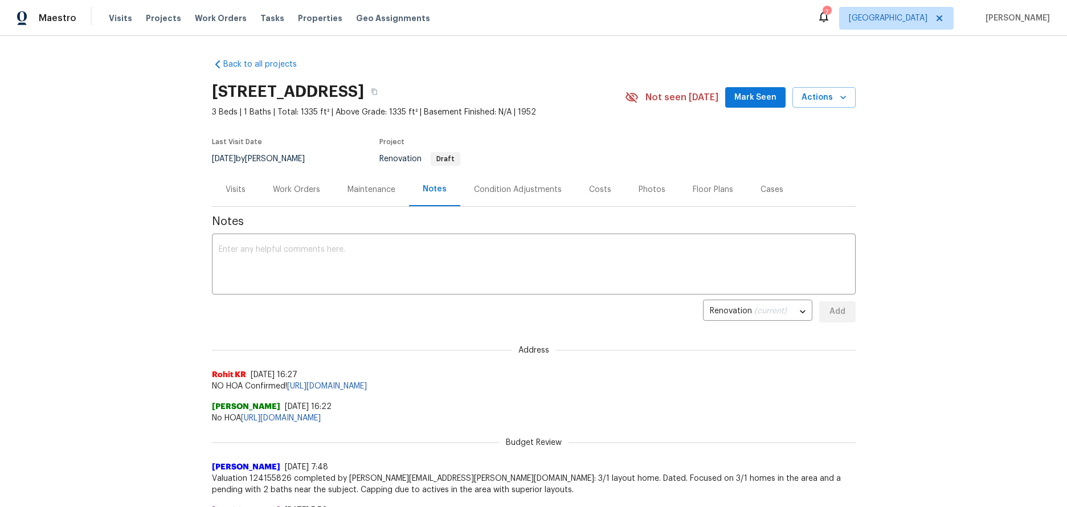
click at [292, 189] on div "Work Orders" at bounding box center [296, 189] width 47 height 11
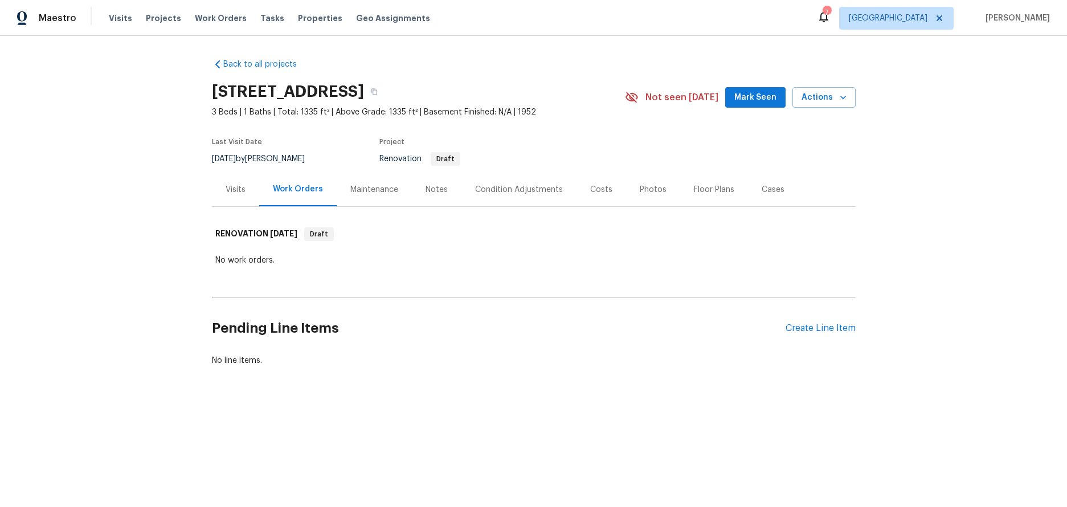
click at [229, 187] on div "Visits" at bounding box center [236, 189] width 20 height 11
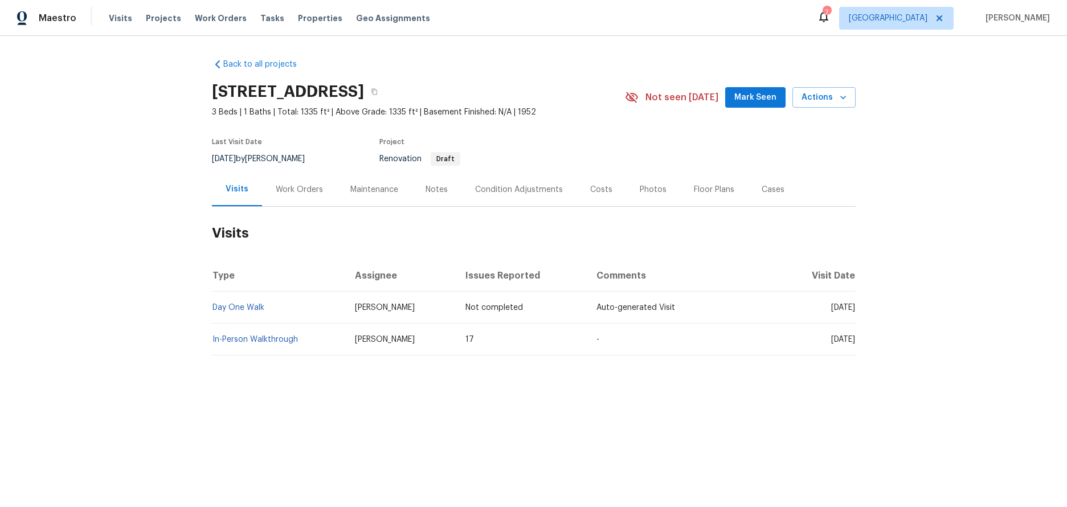
click at [757, 405] on div "Back to all projects [STREET_ADDRESS] 3 Beds | 1 Baths | Total: 1335 ft² | Abov…" at bounding box center [533, 234] width 1067 height 397
